Goal: Ask a question

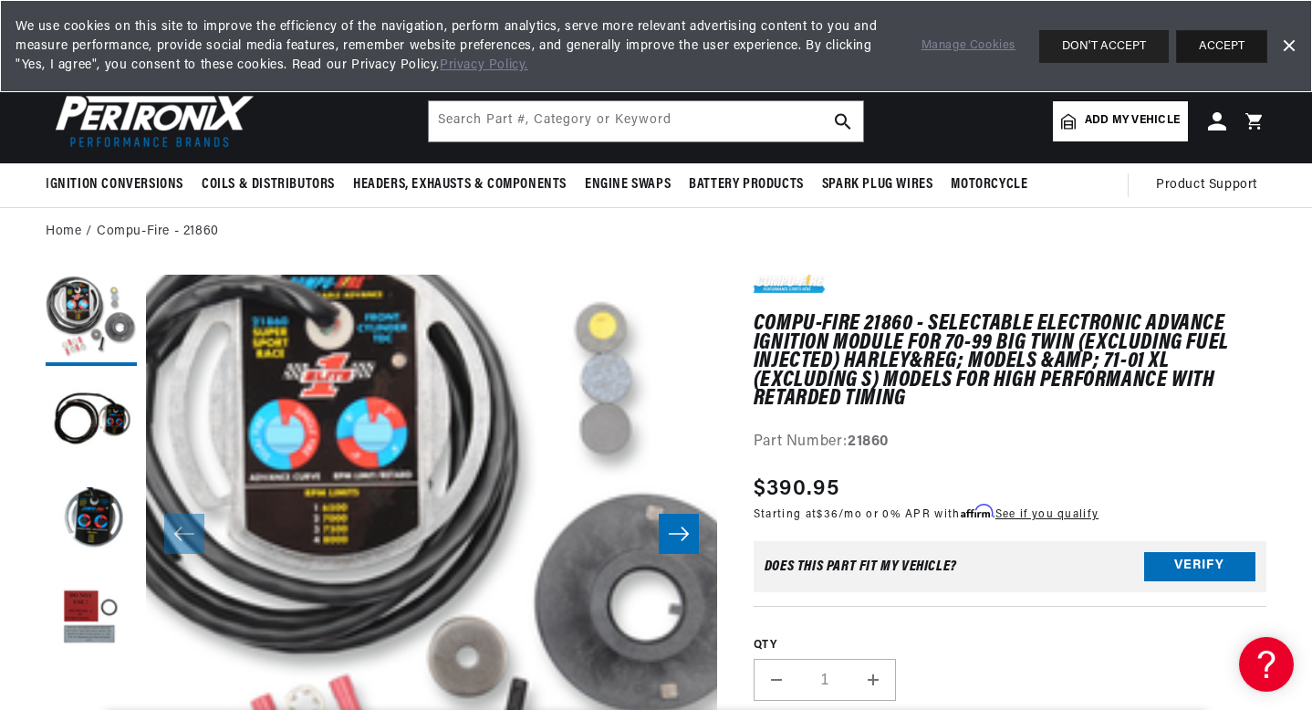
click at [1223, 40] on button "ACCEPT" at bounding box center [1221, 46] width 91 height 33
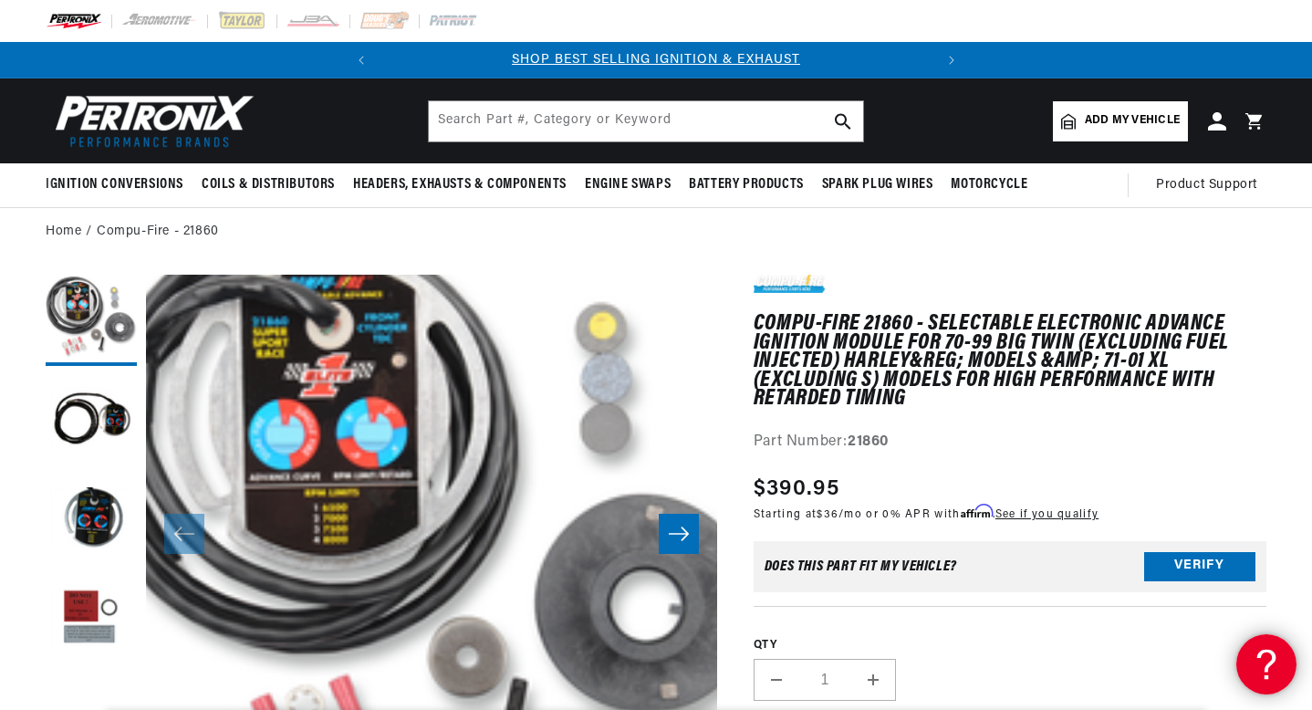
click at [1254, 668] on icon at bounding box center [1263, 661] width 27 height 137
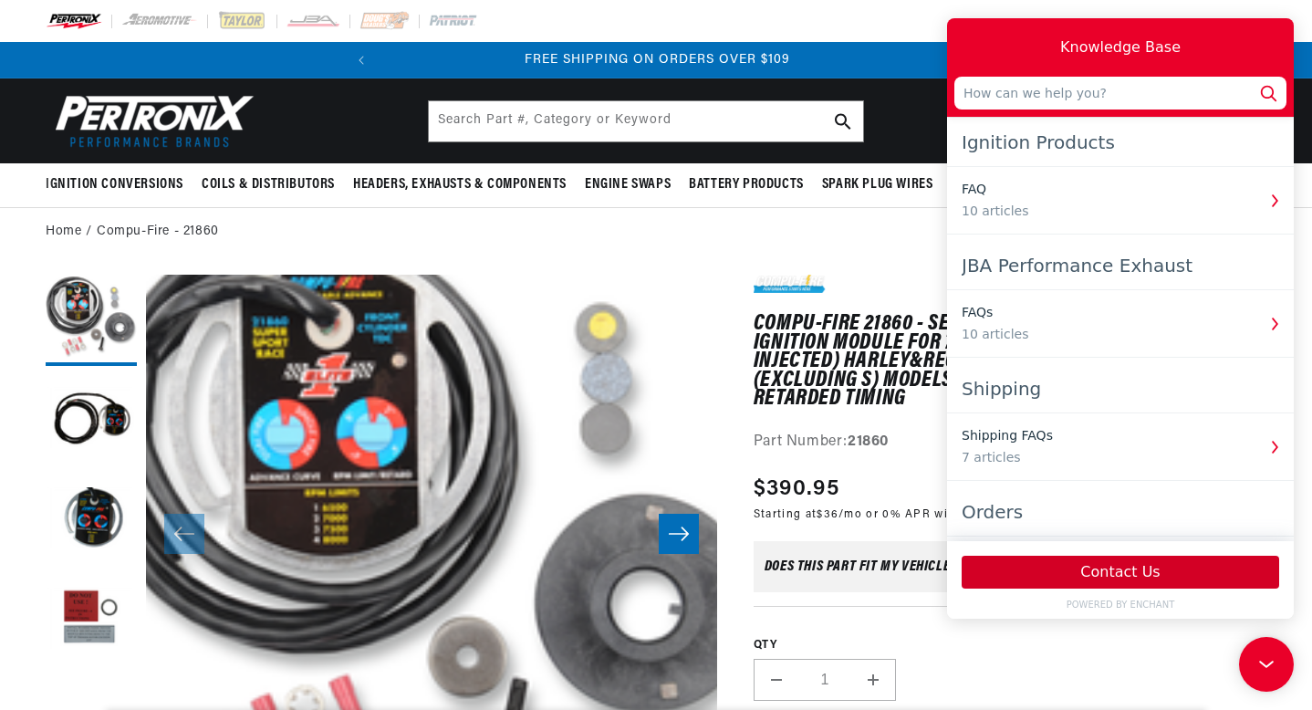
scroll to position [0, 553]
click at [1134, 565] on button "Contact Us" at bounding box center [1119, 571] width 317 height 33
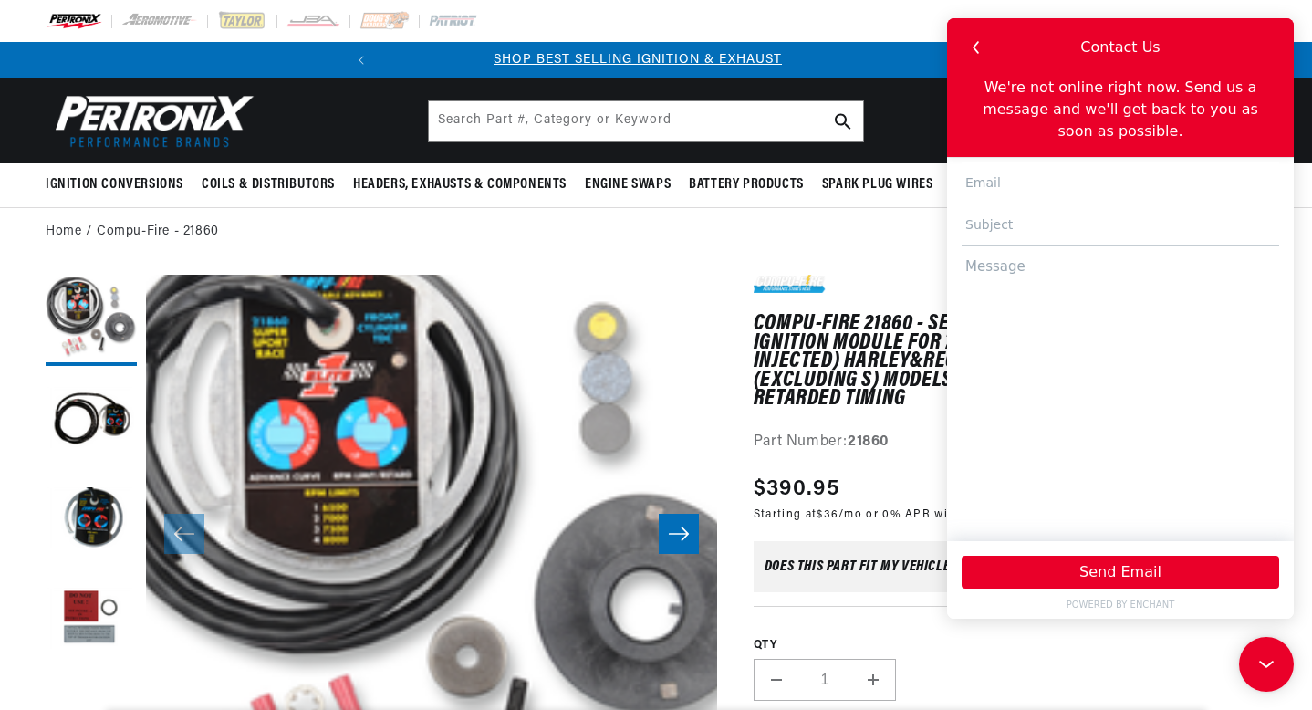
scroll to position [0, 0]
click at [983, 181] on input "text" at bounding box center [1119, 183] width 317 height 42
type input "[EMAIL_ADDRESS][DOMAIN_NAME]"
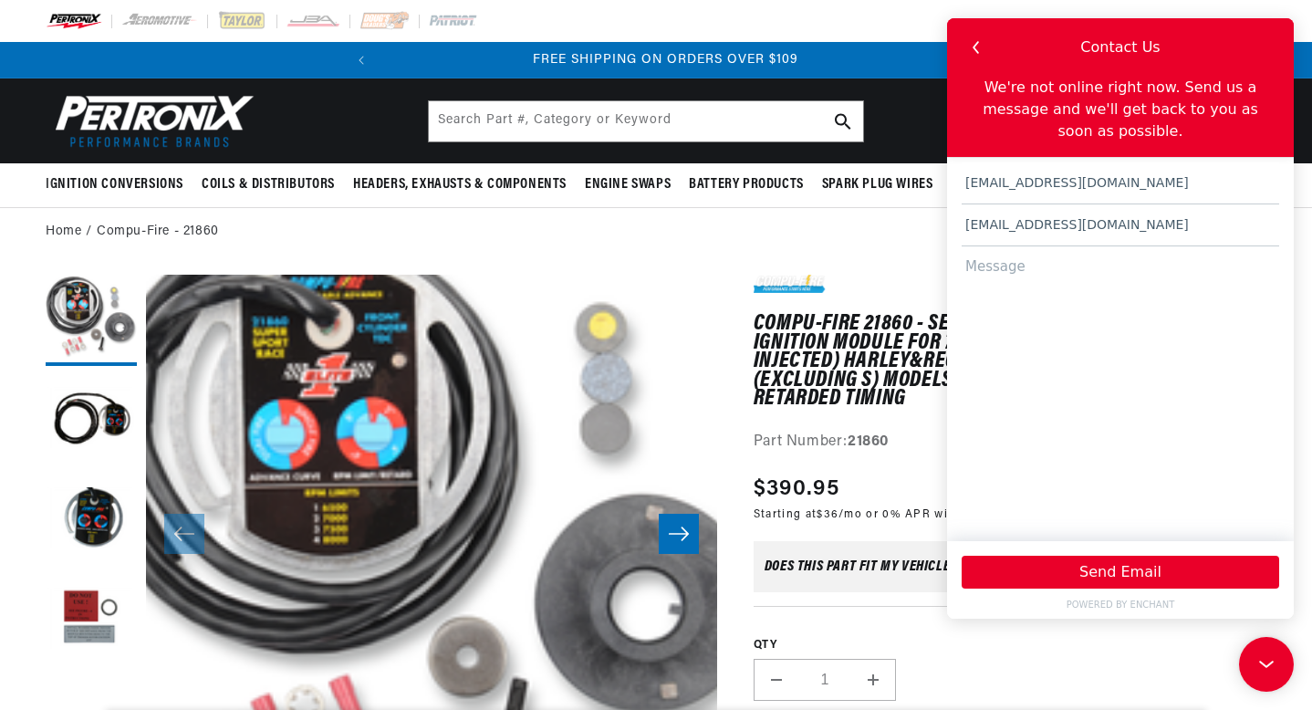
scroll to position [0, 553]
click at [971, 48] on icon "button" at bounding box center [976, 48] width 24 height 24
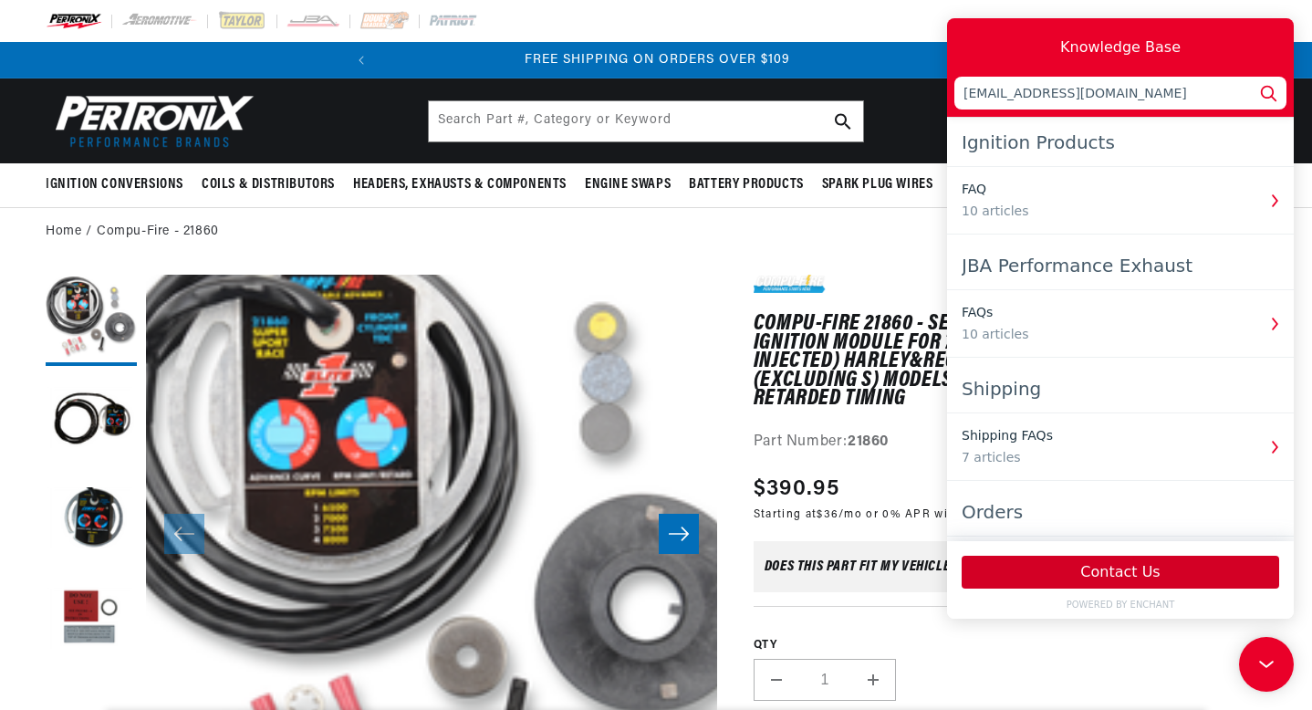
click at [1101, 576] on button "Contact Us" at bounding box center [1119, 571] width 317 height 33
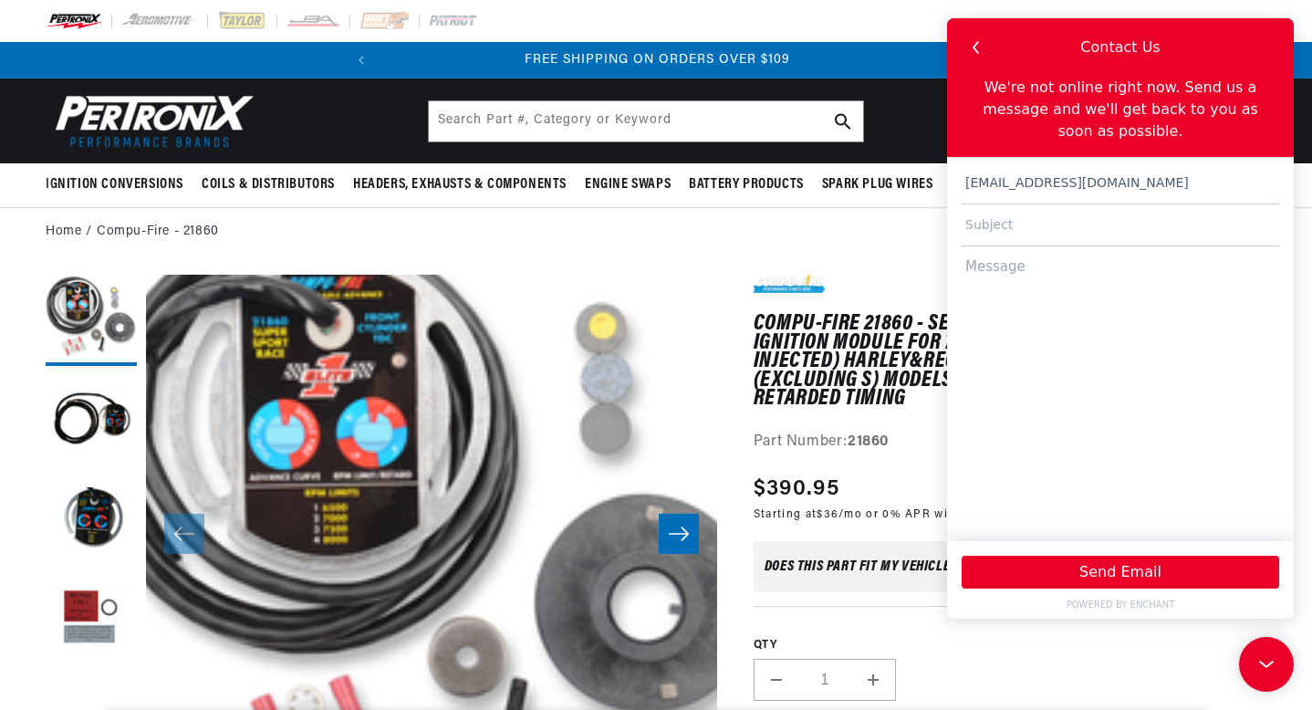
type input "[EMAIL_ADDRESS][DOMAIN_NAME]"
click at [1007, 232] on input "text" at bounding box center [1119, 225] width 317 height 42
type input "compu fire 21850"
click at [1005, 275] on textarea at bounding box center [1119, 384] width 317 height 277
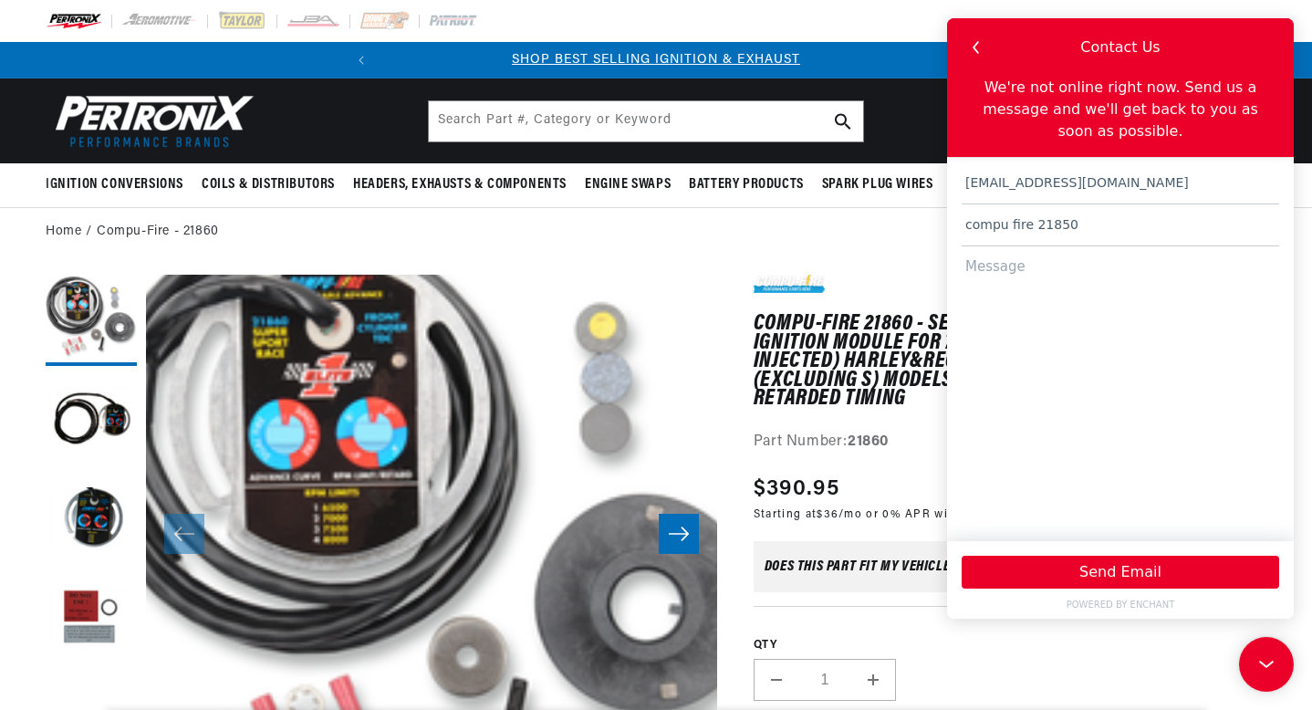
click at [986, 281] on textarea at bounding box center [1119, 384] width 317 height 277
paste textarea "Good morning, I'm looking for a Fire Ignition model 21850, but I can't find it …"
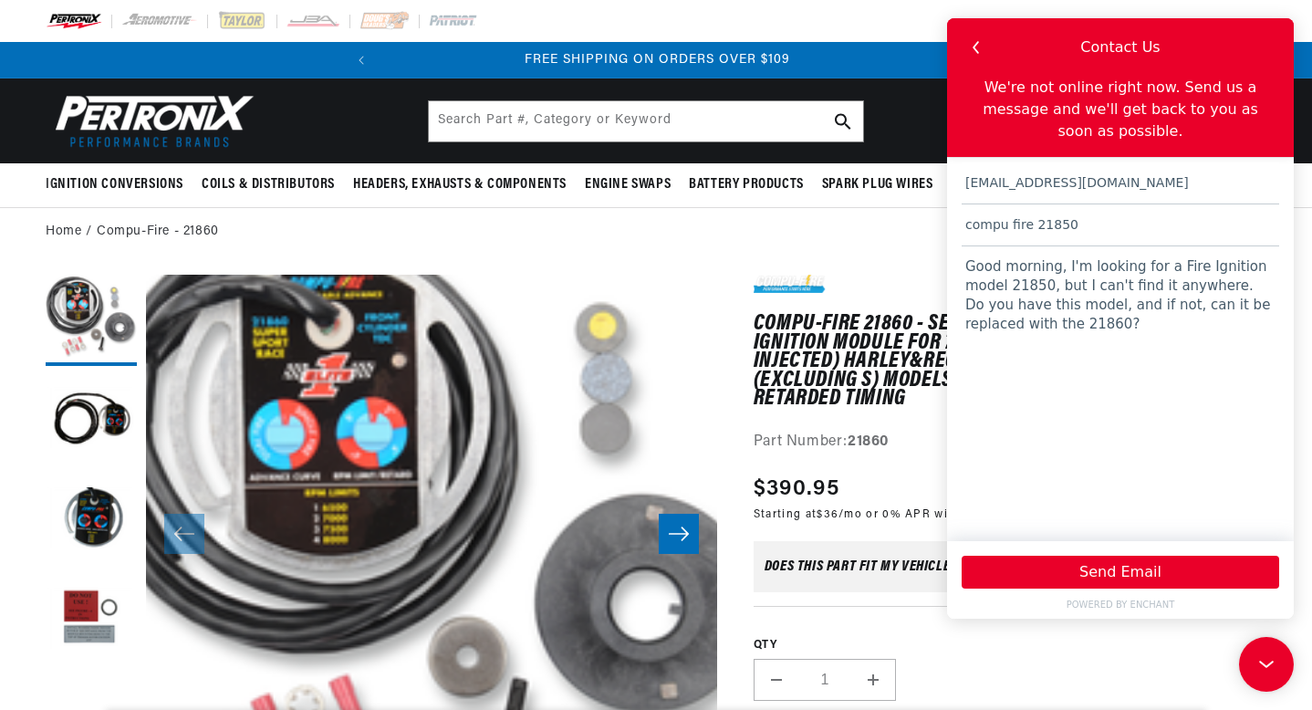
click at [1166, 268] on textarea "Good morning, I'm looking for a Fire Ignition model 21850, but I can't find it …" at bounding box center [1119, 384] width 317 height 277
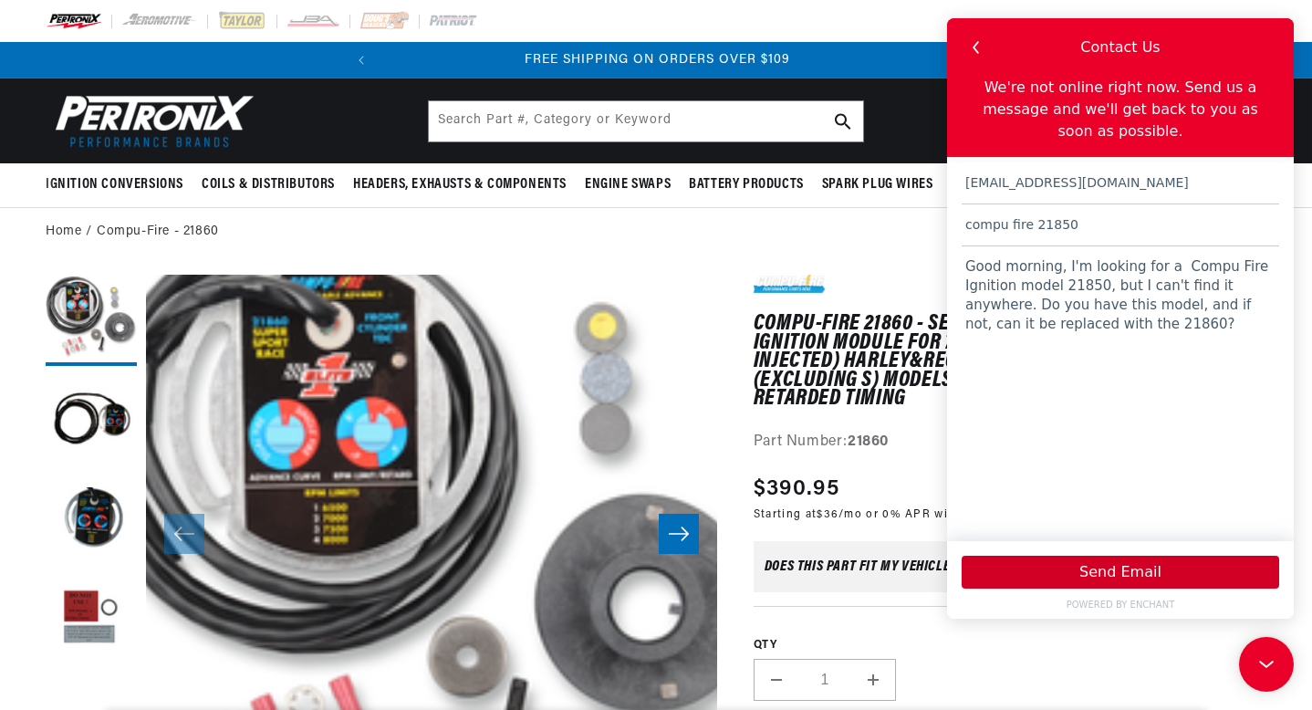
type textarea "Good morning, I'm looking for a Compu Fire Ignition model 21850, but I can't fi…"
click at [1143, 564] on button "Send Email" at bounding box center [1119, 571] width 317 height 33
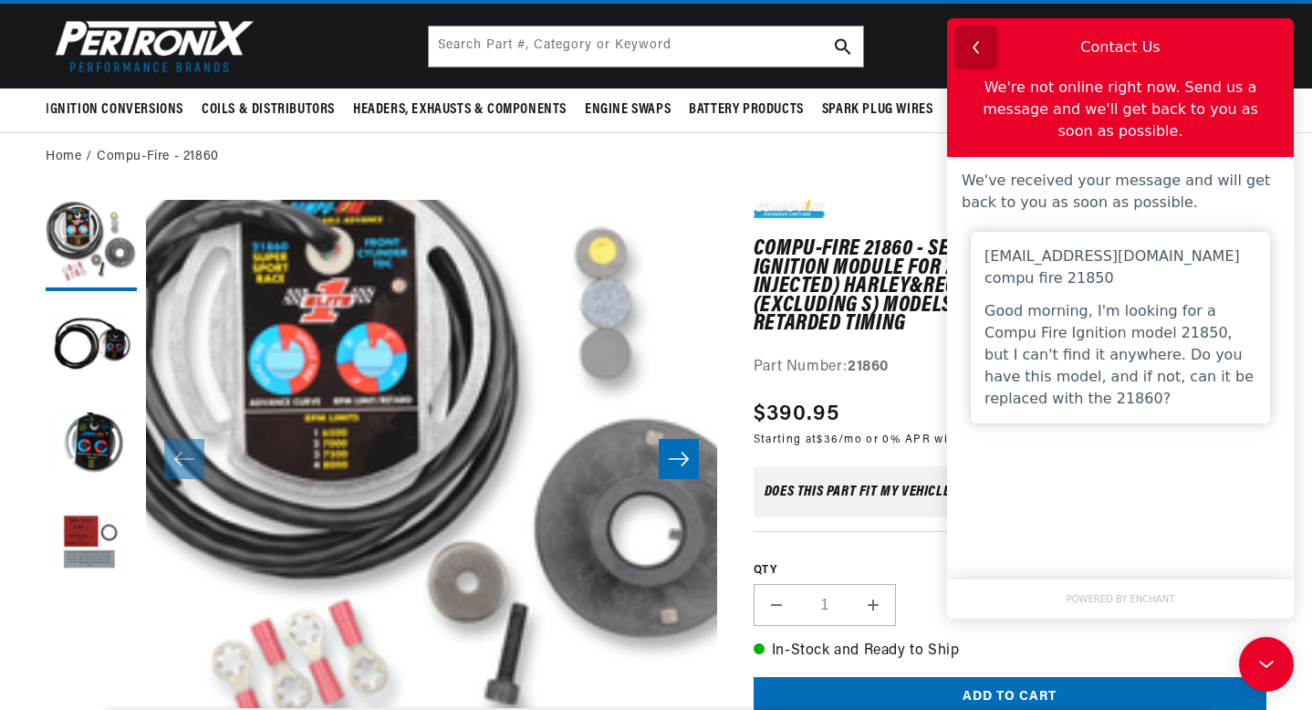
click at [976, 41] on icon "button" at bounding box center [976, 48] width 24 height 24
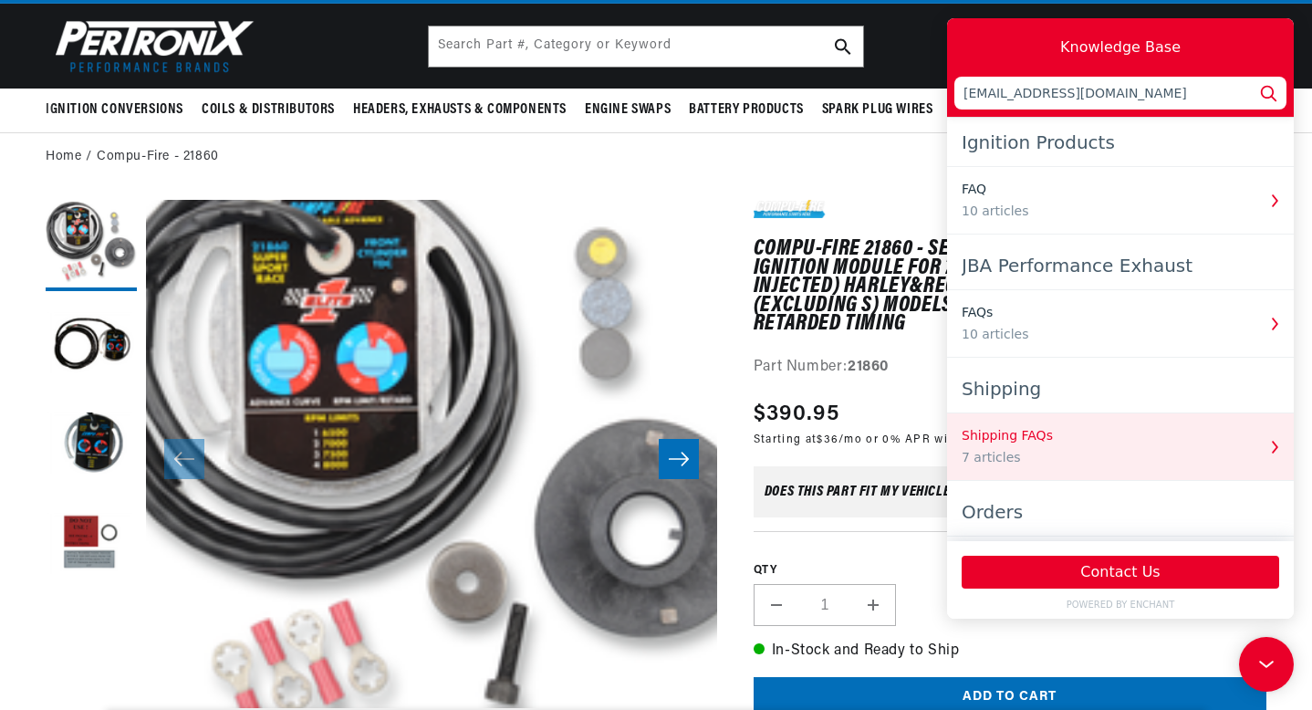
scroll to position [0, 0]
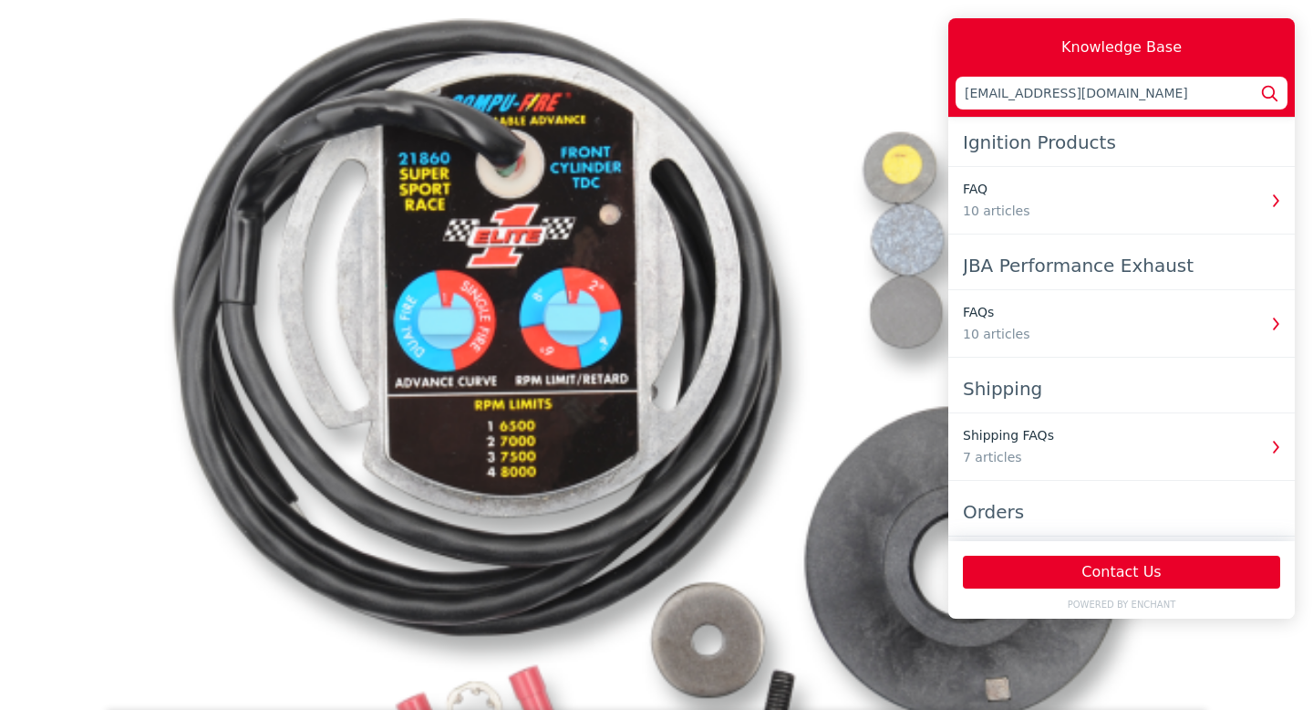
click at [101, 204] on div "Media gallery" at bounding box center [656, 355] width 1313 height 710
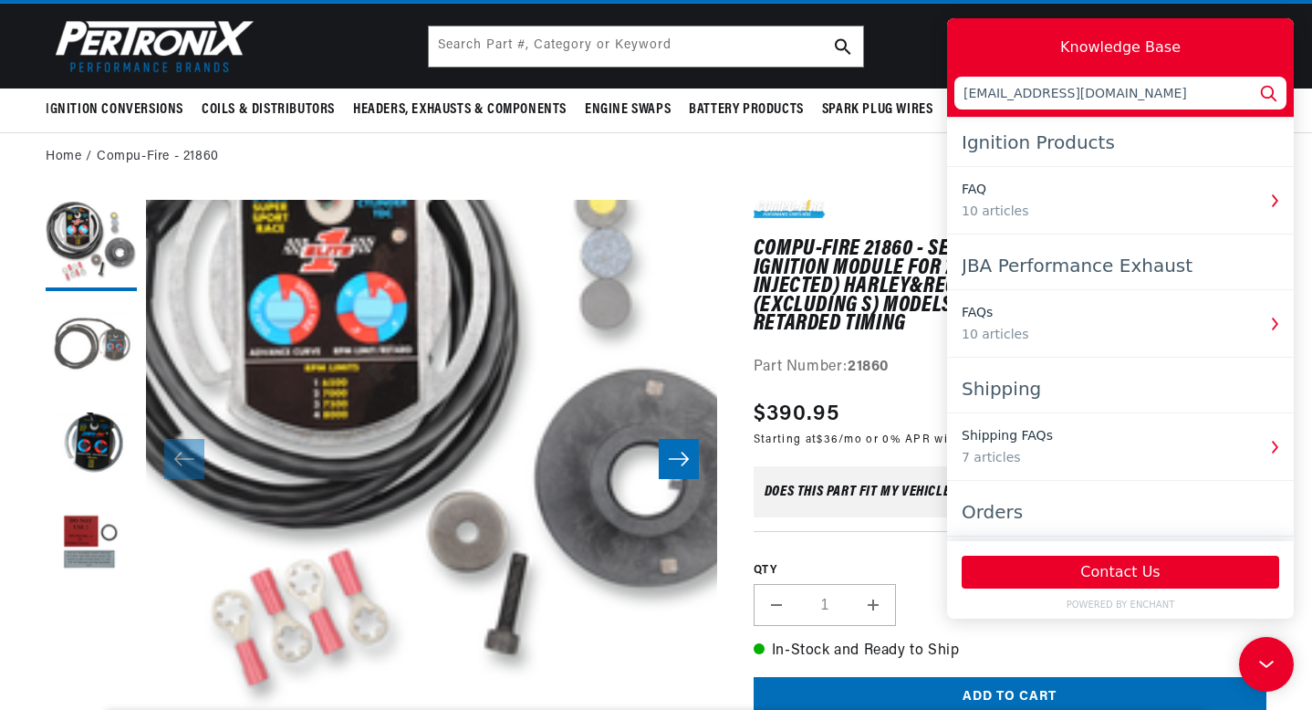
click at [103, 342] on button "Load image 2 in gallery view" at bounding box center [91, 345] width 91 height 91
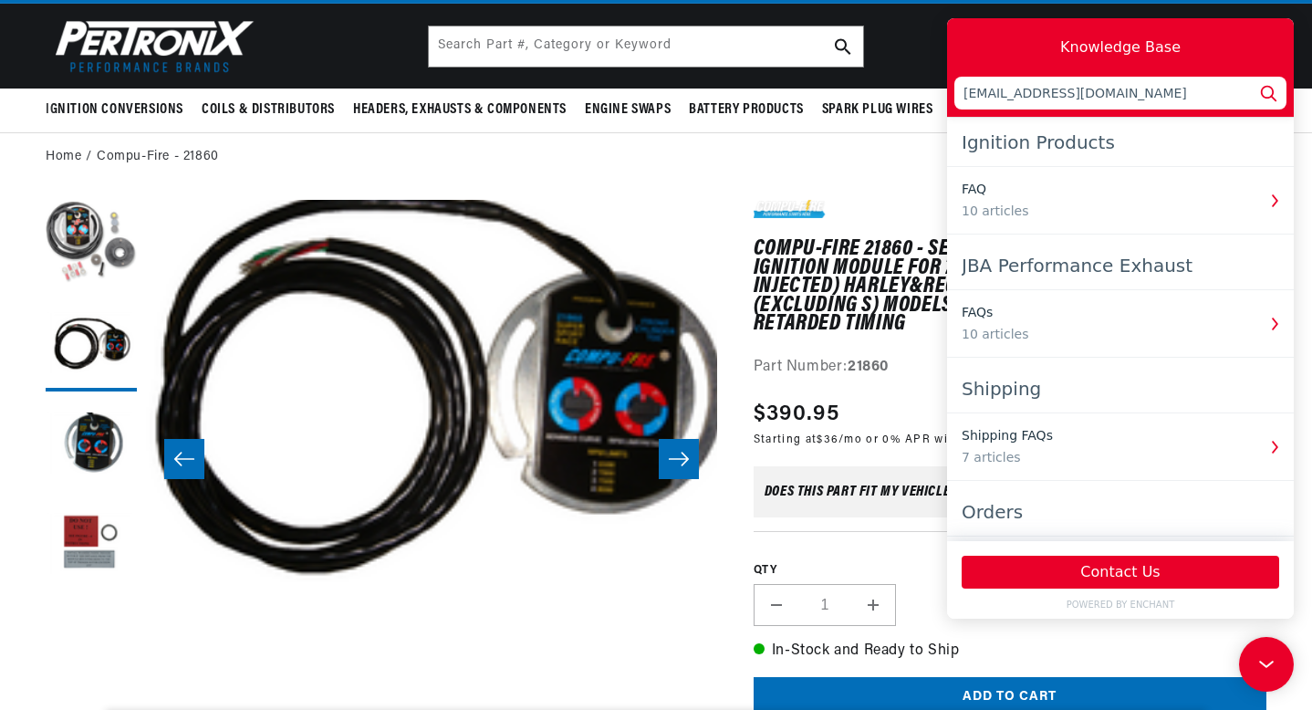
scroll to position [0, 553]
click at [88, 606] on button "Open media 2 in modal" at bounding box center [88, 606] width 0 height 0
